Goal: Information Seeking & Learning: Learn about a topic

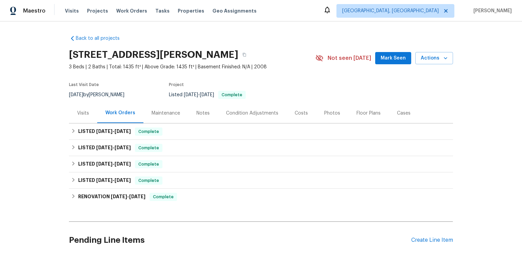
scroll to position [20, 0]
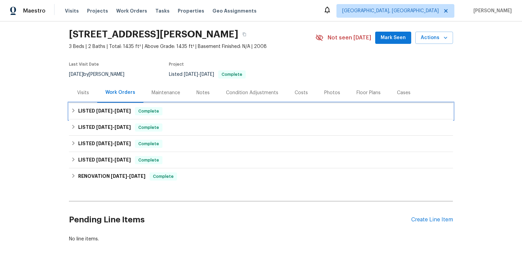
click at [131, 113] on span "[DATE]" at bounding box center [122, 110] width 16 height 5
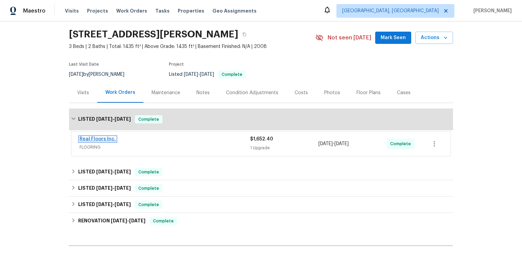
click at [116, 141] on link "Real Floors Inc." at bounding box center [97, 139] width 36 height 5
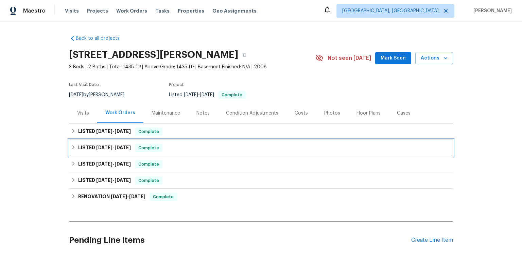
click at [113, 152] on h6 "LISTED [DATE] - [DATE]" at bounding box center [104, 148] width 53 height 8
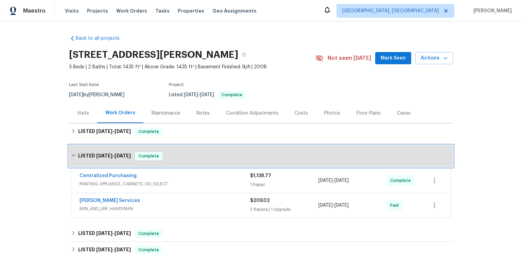
scroll to position [37, 0]
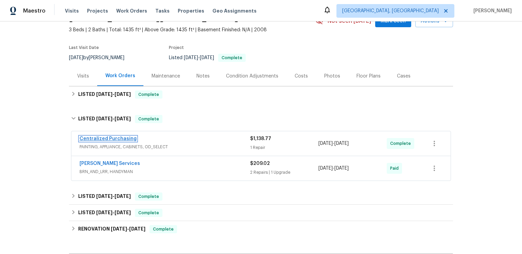
click at [129, 141] on link "Centralized Purchasing" at bounding box center [107, 138] width 57 height 5
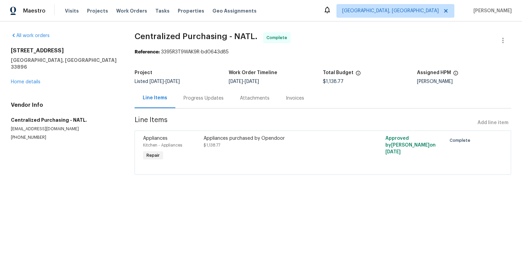
click at [198, 108] on div "Progress Updates" at bounding box center [203, 98] width 56 height 20
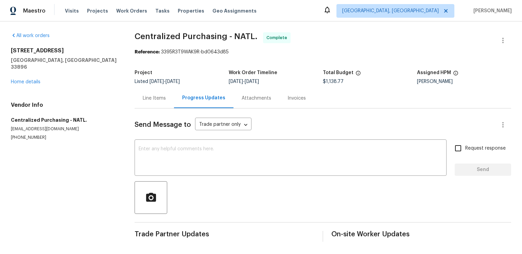
scroll to position [42, 0]
click at [260, 88] on div "Attachments" at bounding box center [256, 98] width 46 height 20
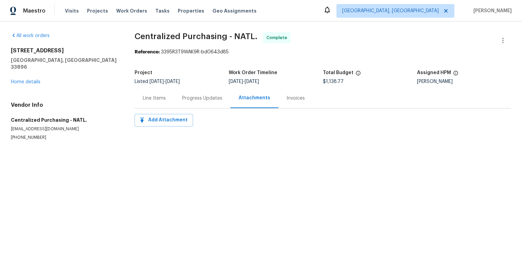
click at [305, 102] on div "Invoices" at bounding box center [295, 98] width 18 height 7
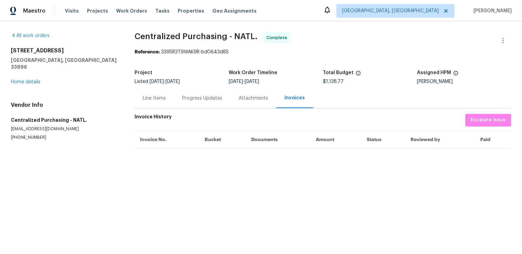
click at [166, 102] on div "Line Items" at bounding box center [154, 98] width 23 height 7
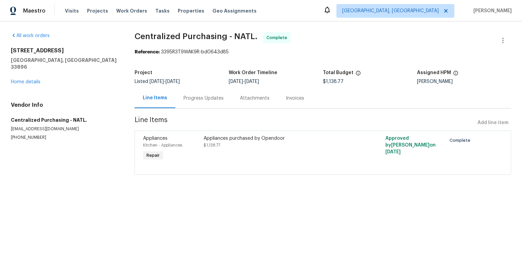
click at [167, 141] on span "Appliances" at bounding box center [155, 138] width 24 height 5
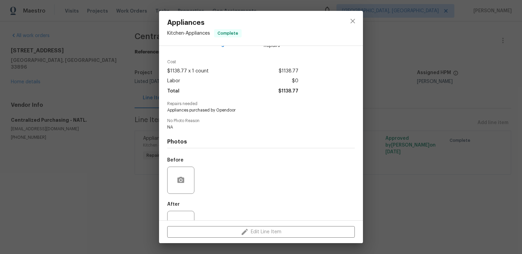
scroll to position [79, 0]
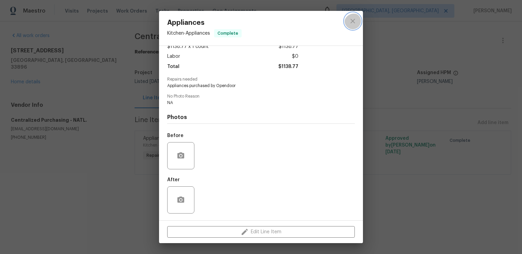
click at [348, 24] on icon "close" at bounding box center [352, 21] width 8 height 8
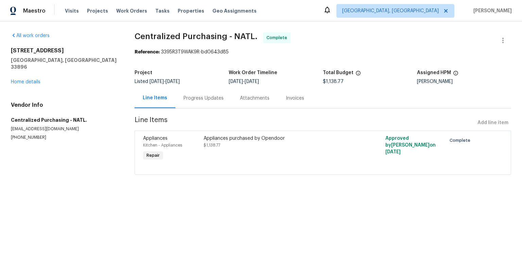
click at [304, 102] on div "Invoices" at bounding box center [295, 98] width 18 height 7
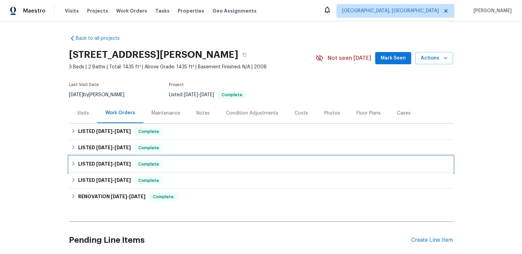
click at [106, 172] on div "LISTED [DATE] - [DATE] Complete" at bounding box center [261, 164] width 384 height 16
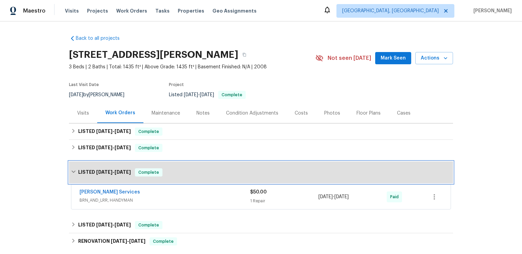
scroll to position [20, 0]
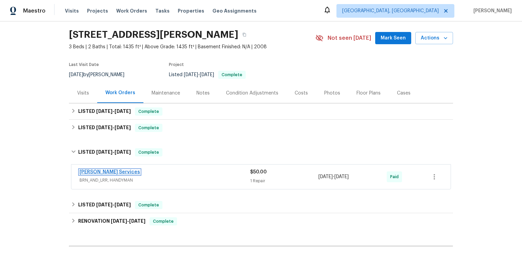
click at [116, 174] on link "[PERSON_NAME] Services" at bounding box center [109, 171] width 60 height 5
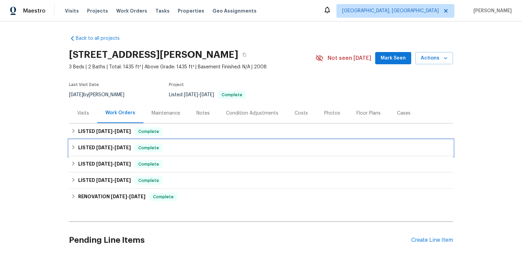
click at [112, 150] on span "[DATE]" at bounding box center [104, 147] width 16 height 5
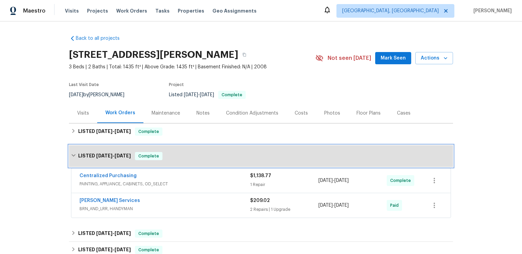
scroll to position [77, 0]
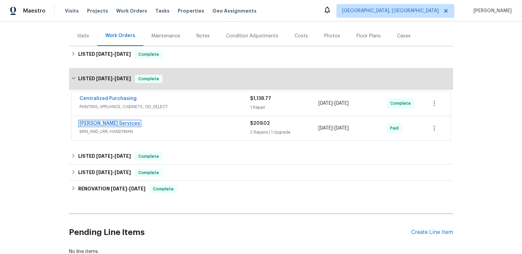
click at [110, 126] on link "[PERSON_NAME] Services" at bounding box center [109, 123] width 60 height 5
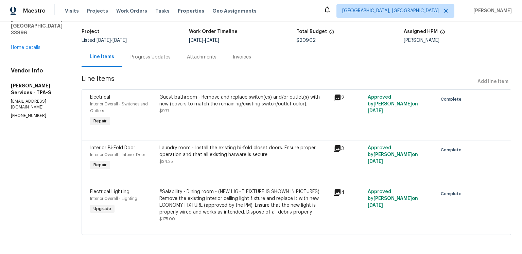
scroll to position [97, 0]
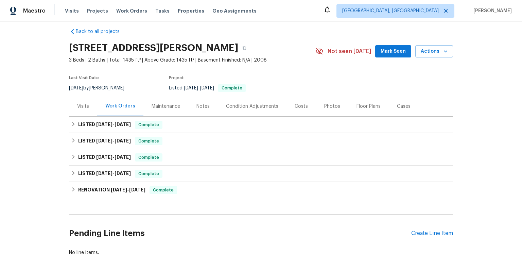
scroll to position [11, 0]
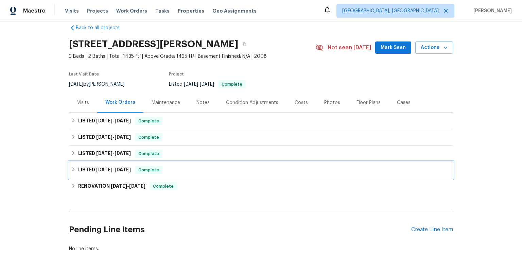
click at [107, 172] on span "[DATE]" at bounding box center [104, 169] width 16 height 5
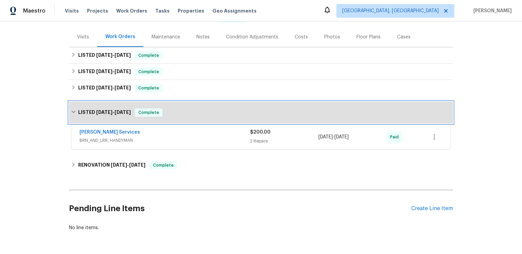
scroll to position [114, 0]
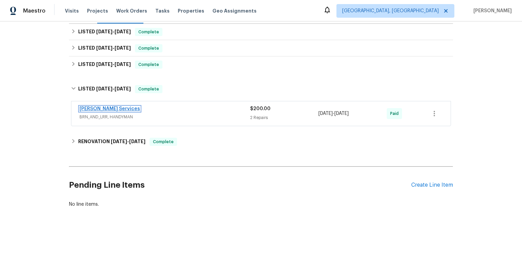
click at [112, 111] on link "[PERSON_NAME] Services" at bounding box center [109, 108] width 60 height 5
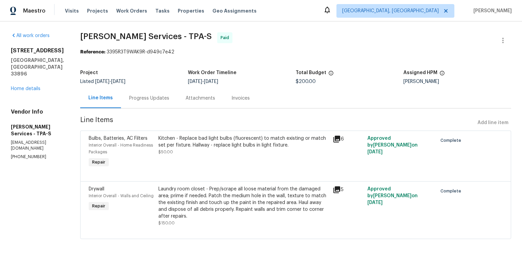
scroll to position [47, 0]
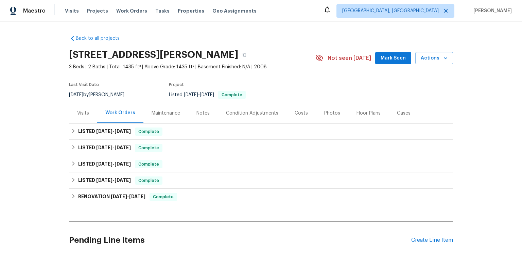
scroll to position [12, 0]
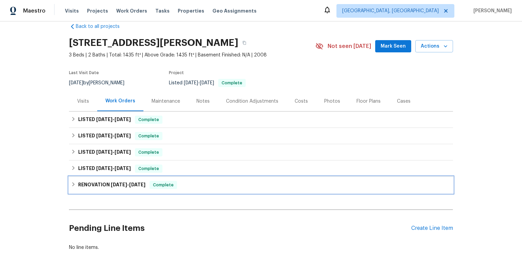
click at [106, 189] on h6 "RENOVATION [DATE] - [DATE]" at bounding box center [111, 185] width 67 height 8
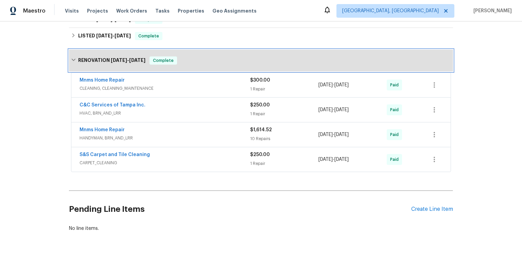
scroll to position [198, 0]
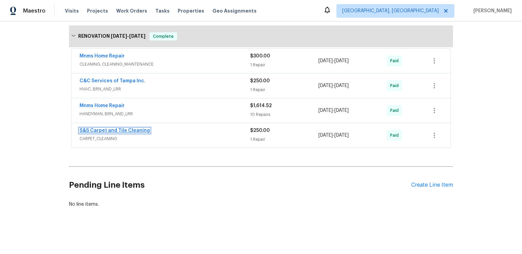
click at [135, 133] on link "S&S Carpet and Tile Cleaning" at bounding box center [114, 130] width 70 height 5
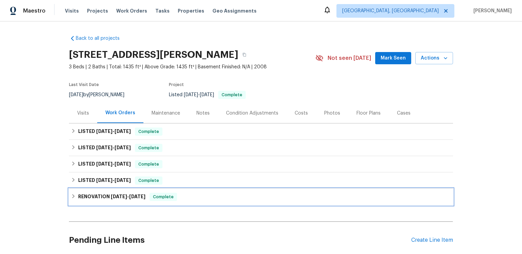
click at [114, 201] on h6 "RENOVATION [DATE] - [DATE]" at bounding box center [111, 197] width 67 height 8
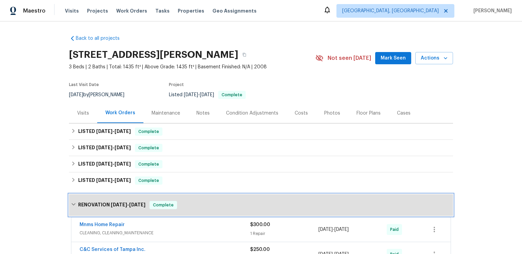
scroll to position [153, 0]
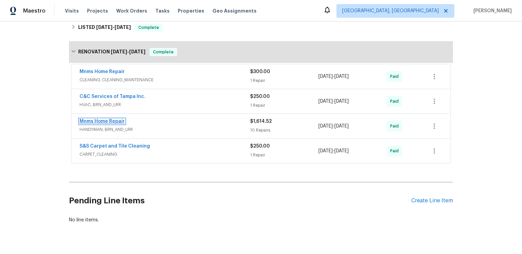
click at [106, 124] on link "Mnms Home Repair" at bounding box center [101, 121] width 45 height 5
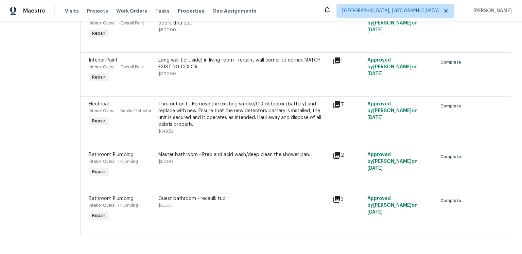
scroll to position [507, 0]
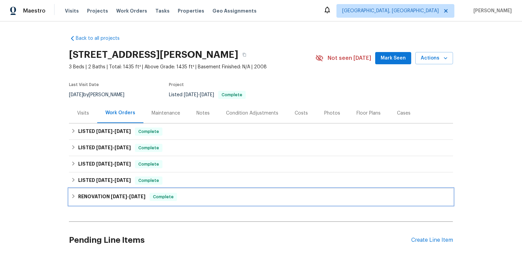
click at [104, 201] on h6 "RENOVATION [DATE] - [DATE]" at bounding box center [111, 197] width 67 height 8
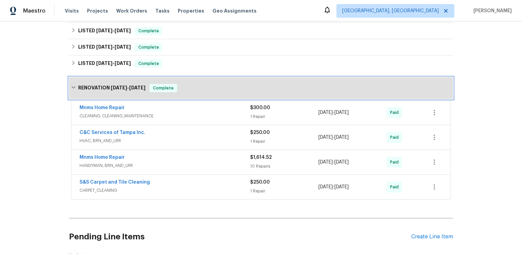
scroll to position [121, 0]
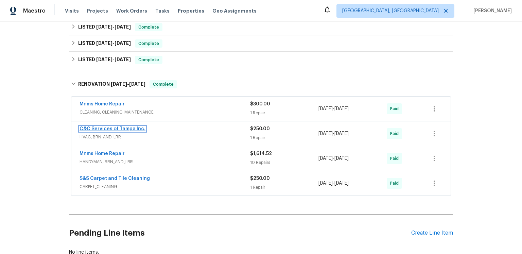
click at [116, 131] on link "C&C Services of Tampa Inc." at bounding box center [112, 128] width 66 height 5
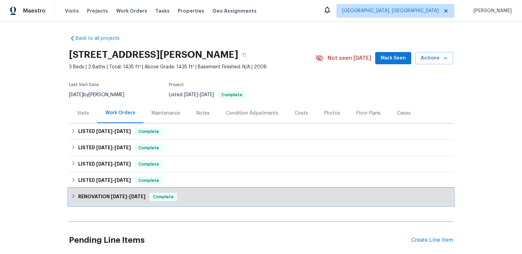
click at [122, 199] on span "[DATE]" at bounding box center [119, 196] width 16 height 5
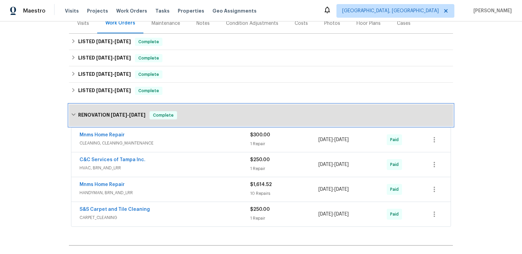
scroll to position [93, 0]
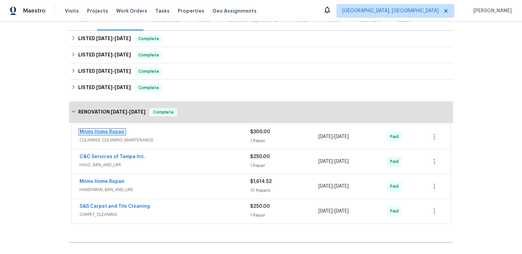
click at [115, 134] on link "Mnms Home Repair" at bounding box center [101, 131] width 45 height 5
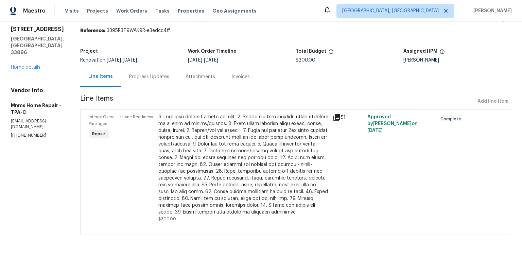
scroll to position [60, 0]
